Goal: Check status: Check status

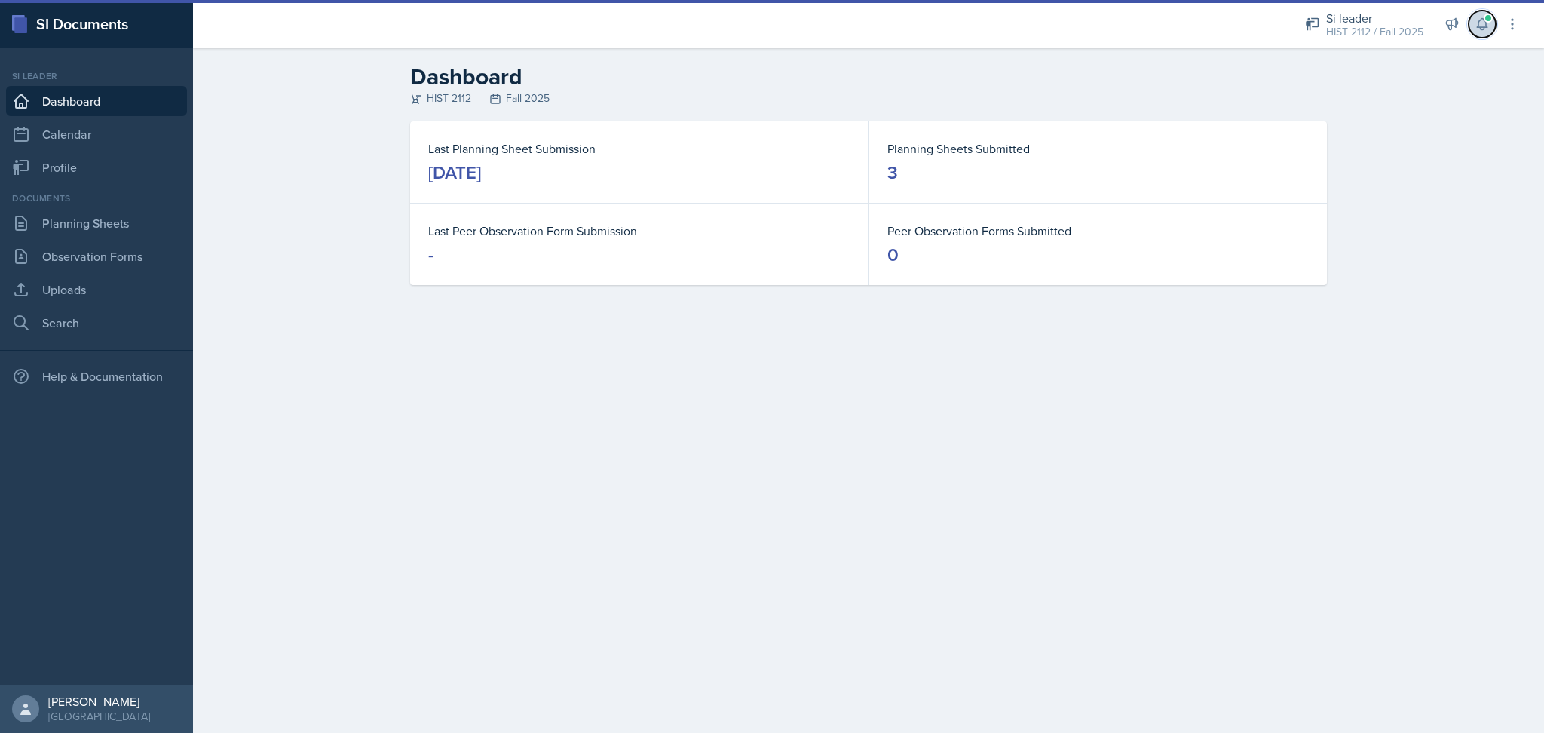
click at [1486, 18] on span at bounding box center [1487, 18] width 9 height 9
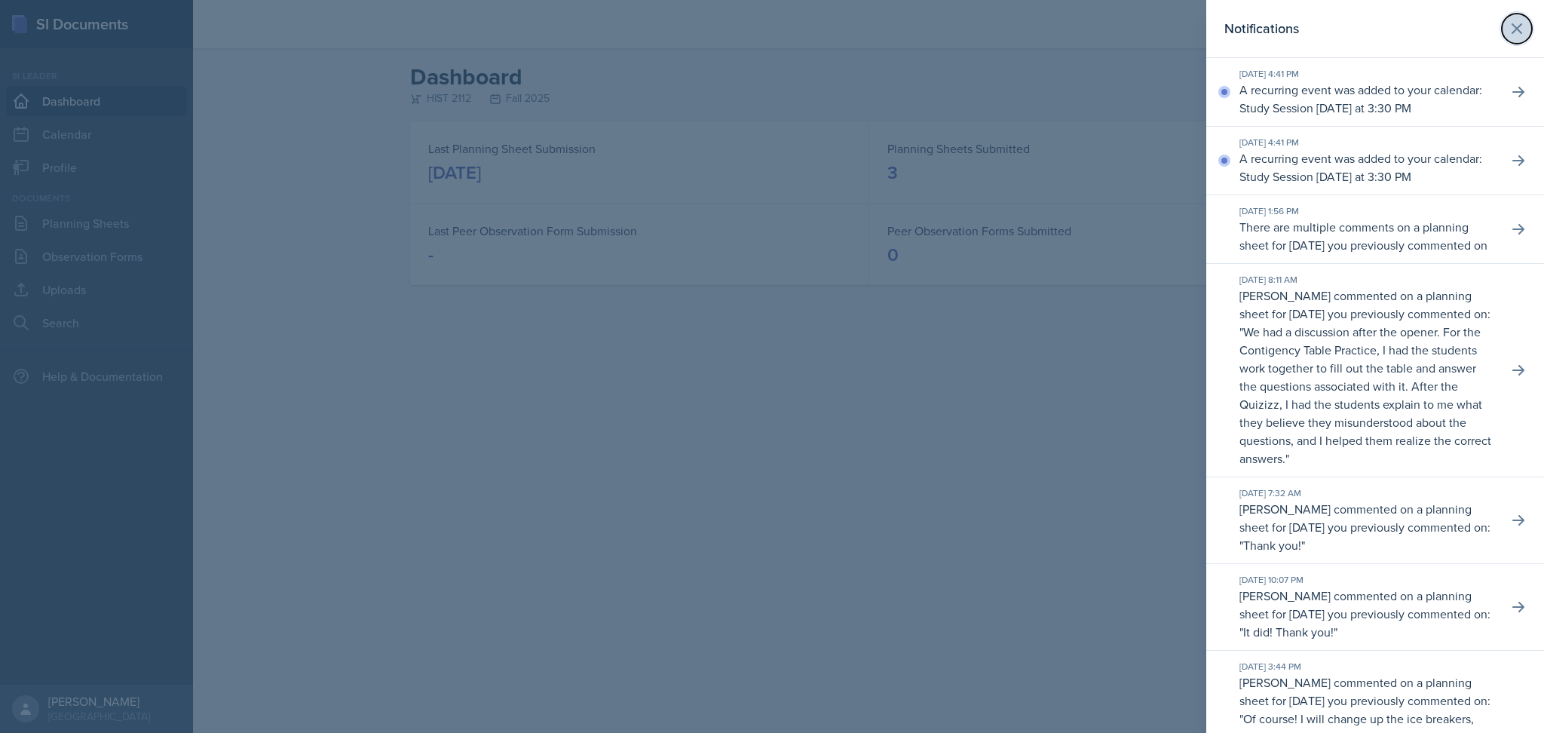
click at [1508, 20] on icon at bounding box center [1517, 29] width 18 height 18
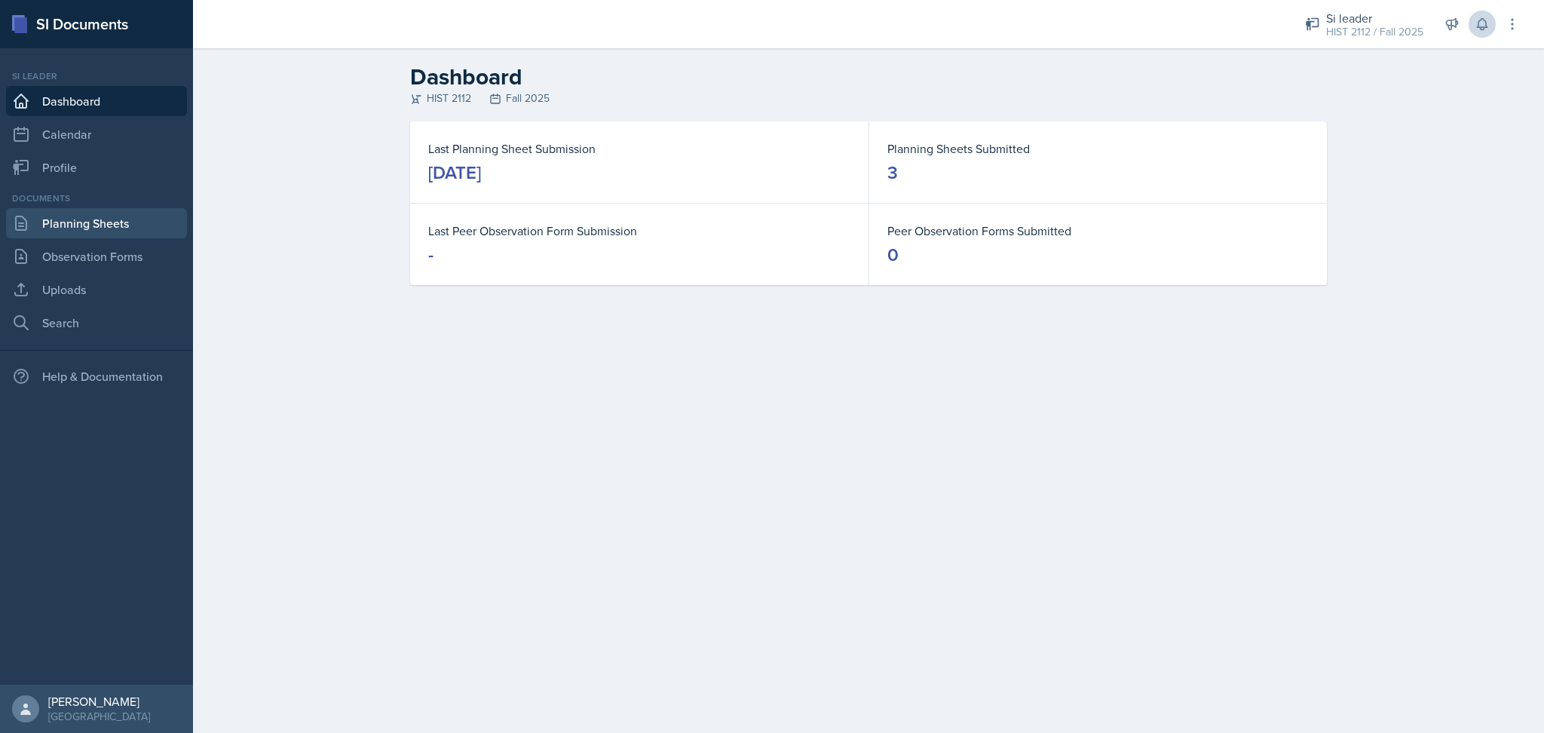
click at [104, 218] on link "Planning Sheets" at bounding box center [96, 223] width 181 height 30
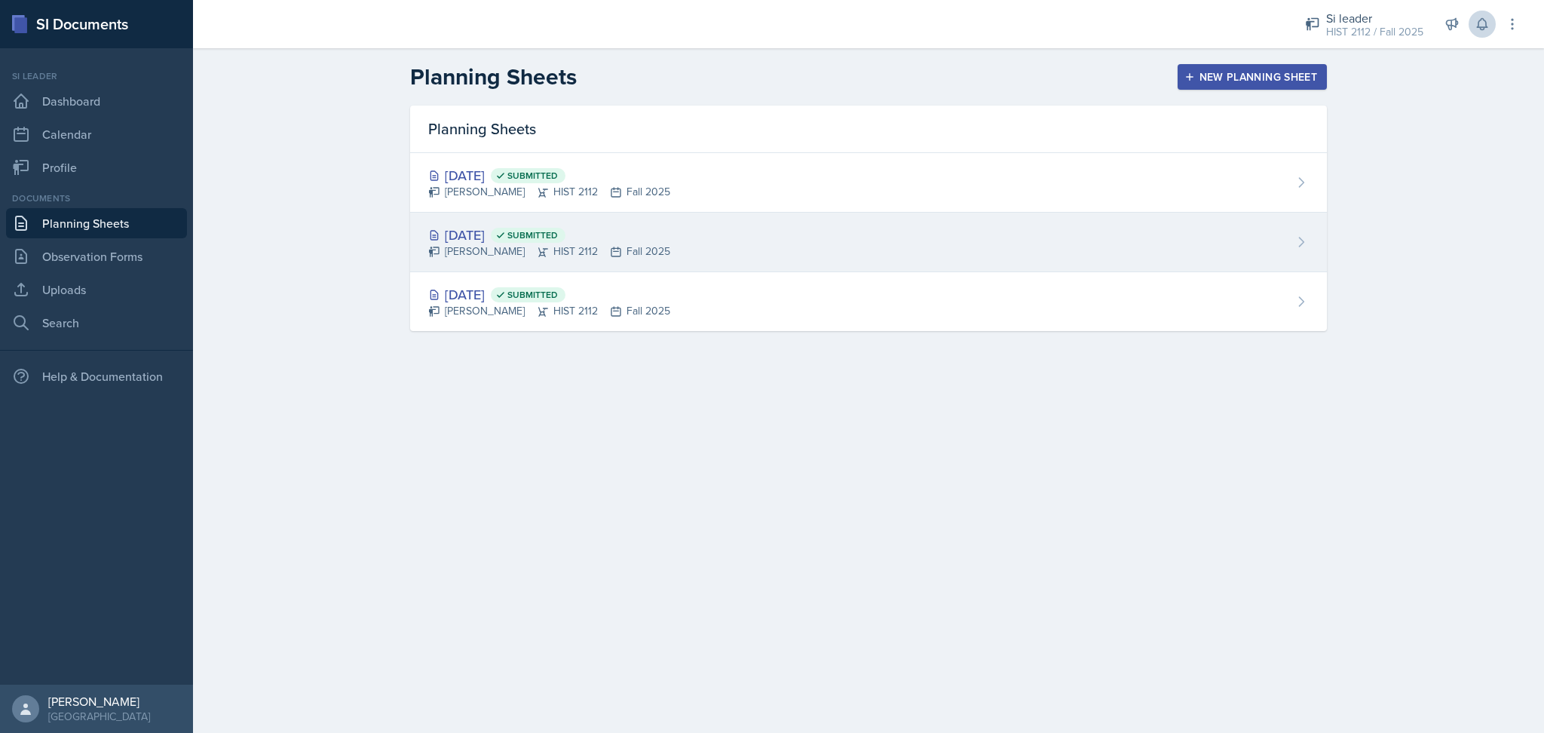
click at [745, 235] on div "[DATE] Submitted [PERSON_NAME] HIST 2112 Fall 2025" at bounding box center [868, 243] width 917 height 60
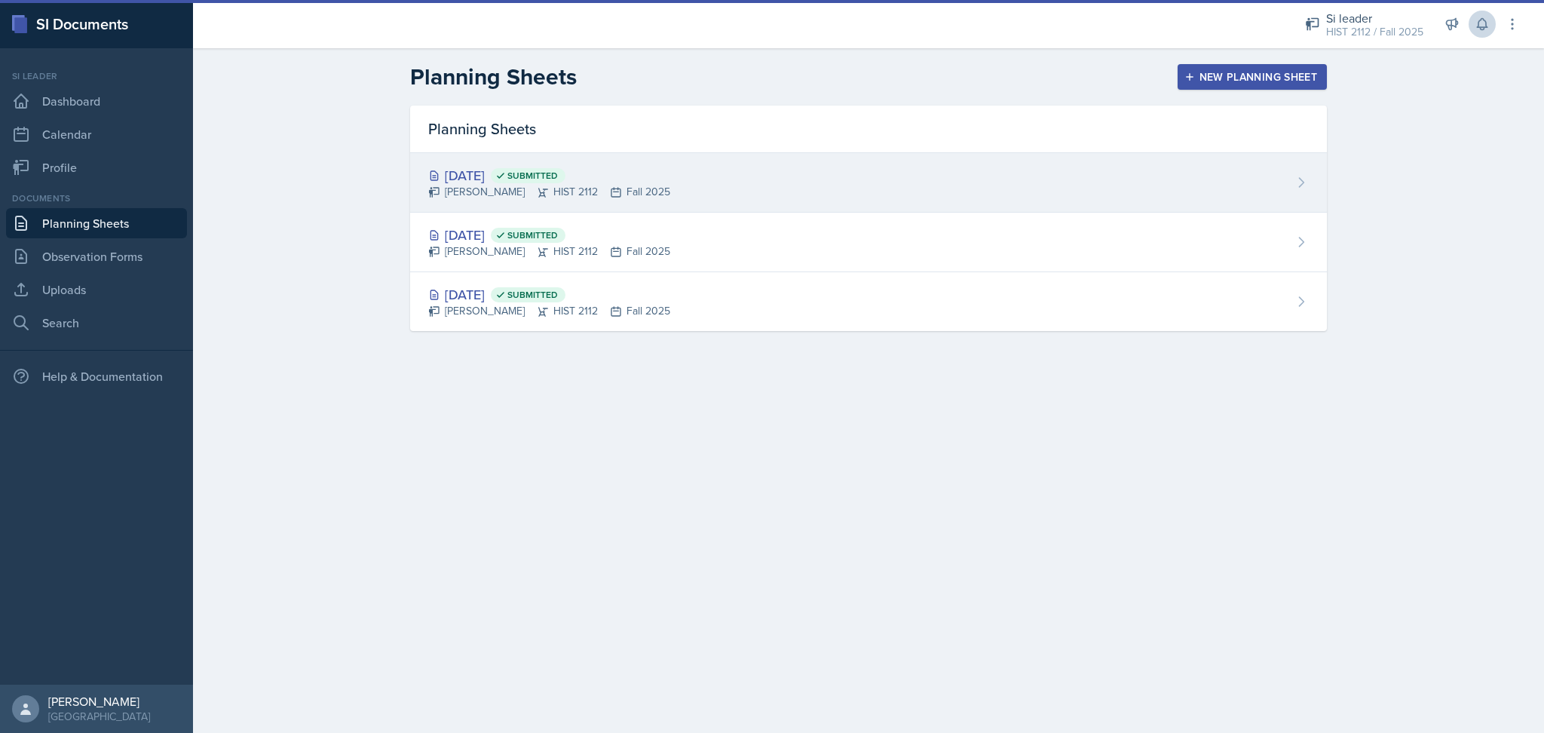
click at [981, 170] on div "[DATE] Submitted [PERSON_NAME] HIST 2112 Fall 2025" at bounding box center [868, 183] width 917 height 60
